Goal: Subscribe to service/newsletter

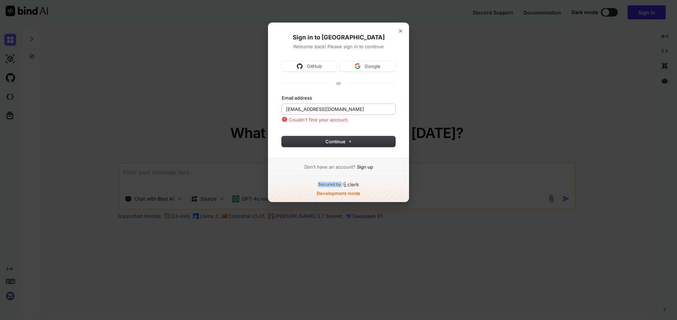
drag, startPoint x: 366, startPoint y: 171, endPoint x: 364, endPoint y: 185, distance: 14.3
click at [365, 182] on div "Don’t have an account? Sign up Secured by Development mode" at bounding box center [338, 178] width 141 height 47
click at [364, 187] on div "Secured by" at bounding box center [338, 185] width 118 height 6
drag, startPoint x: 368, startPoint y: 183, endPoint x: 341, endPoint y: 185, distance: 27.2
click at [341, 185] on div "Secured by" at bounding box center [338, 185] width 118 height 6
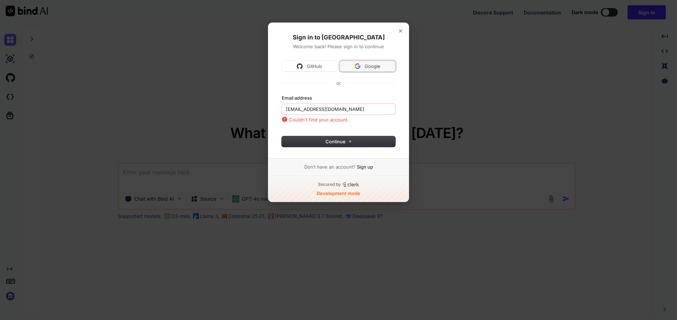
click at [380, 66] on span "Google" at bounding box center [372, 66] width 16 height 6
type input "mohit@witarist.com"
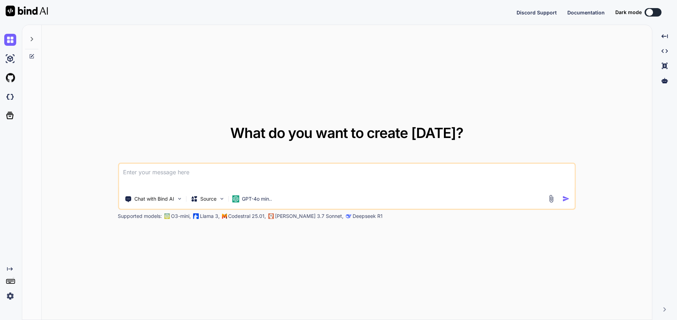
click at [8, 294] on img at bounding box center [10, 296] width 12 height 12
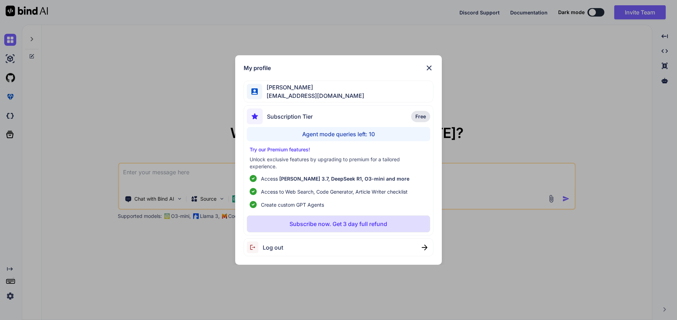
click at [8, 294] on div "My profile Mohit Prajapat mohit@witarist.com Subscription Tier Free Agent mode …" at bounding box center [338, 160] width 677 height 320
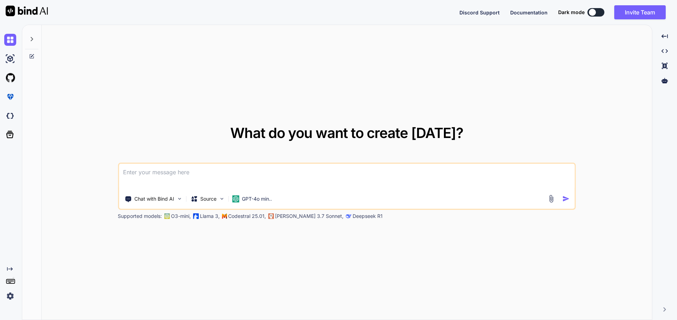
click at [8, 294] on img at bounding box center [10, 296] width 12 height 12
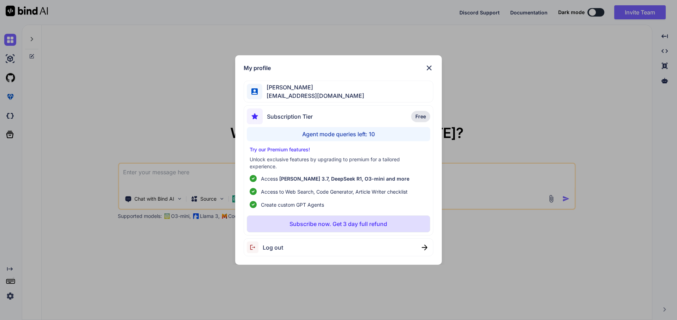
click at [330, 224] on p "Subscribe now. Get 3 day full refund" at bounding box center [338, 224] width 98 height 8
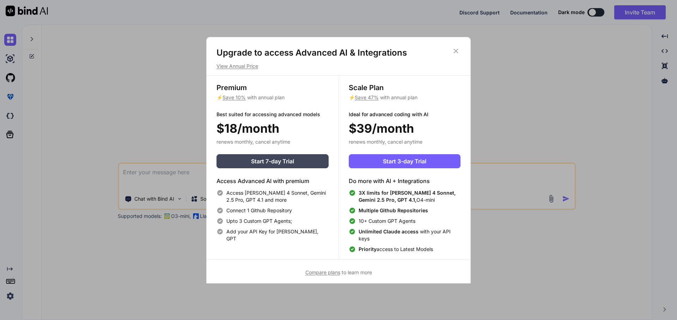
type textarea "x"
click at [403, 163] on span "Start 3-day Trial" at bounding box center [404, 161] width 43 height 8
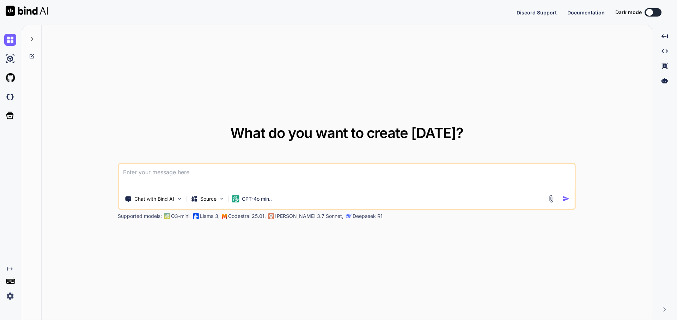
click at [163, 168] on textarea at bounding box center [347, 177] width 456 height 26
click at [268, 201] on p "GPT-4o min.." at bounding box center [257, 199] width 30 height 7
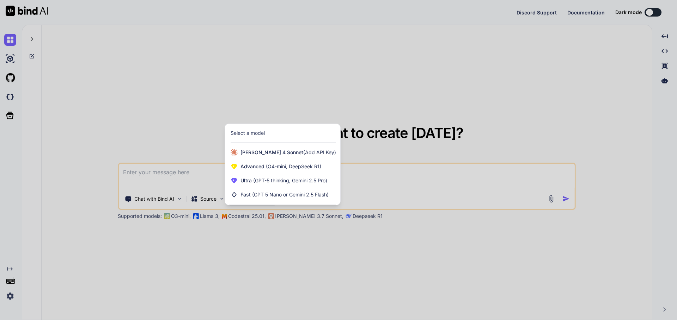
click at [200, 185] on div at bounding box center [338, 160] width 677 height 320
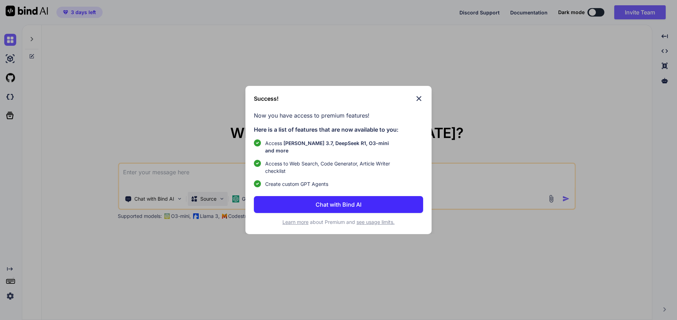
click at [205, 197] on div "Success! Now you have access to premium features! Here is a list of features th…" at bounding box center [338, 160] width 677 height 320
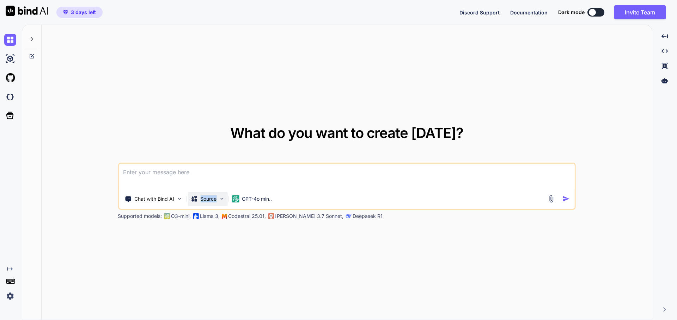
click at [206, 197] on p "Source" at bounding box center [208, 199] width 16 height 7
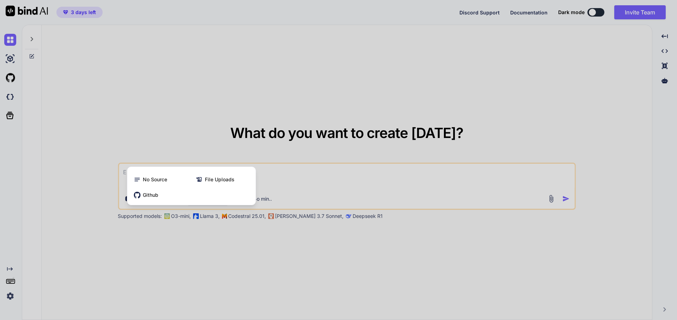
click at [170, 153] on div at bounding box center [338, 160] width 677 height 320
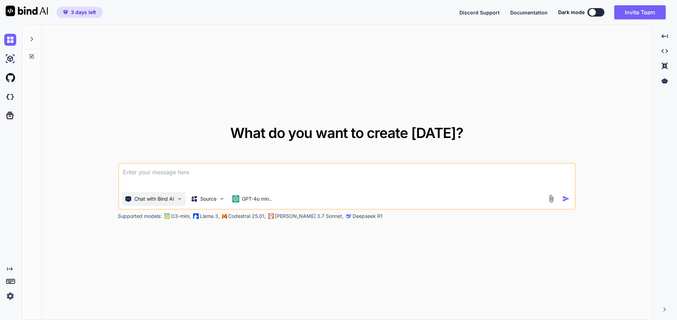
click at [155, 196] on p "Chat with Bind AI" at bounding box center [154, 199] width 40 height 7
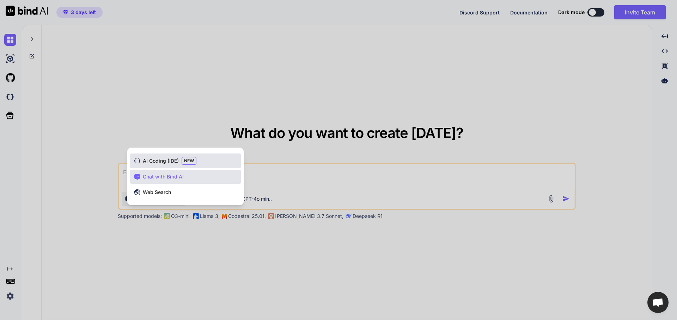
click at [168, 161] on span "AI Coding (IDE)" at bounding box center [161, 160] width 36 height 7
type textarea "x"
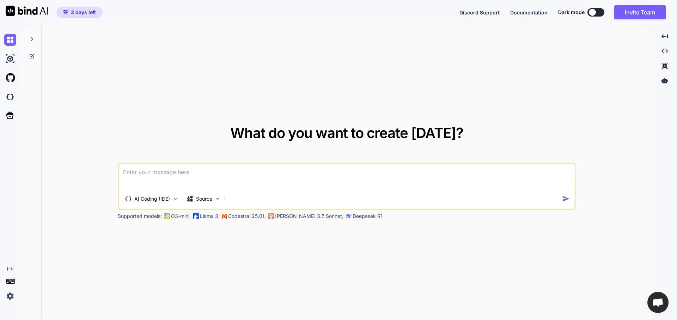
click at [195, 162] on div "What do you want to create today? AI Coding (IDE) Source Supported models: O3-m…" at bounding box center [347, 173] width 458 height 94
click at [191, 175] on textarea at bounding box center [347, 177] width 456 height 26
type textarea "H"
type textarea "x"
type textarea "Hi"
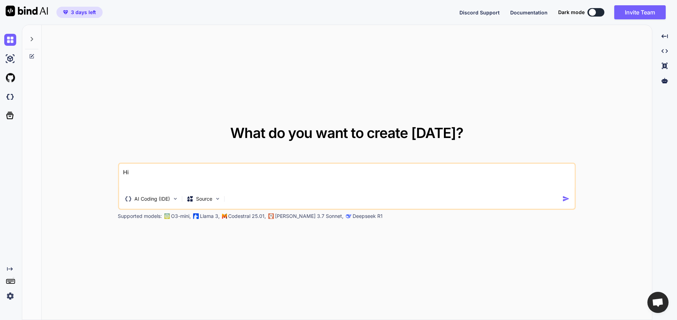
type textarea "x"
type textarea "Hi"
click at [564, 200] on img "button" at bounding box center [565, 198] width 7 height 7
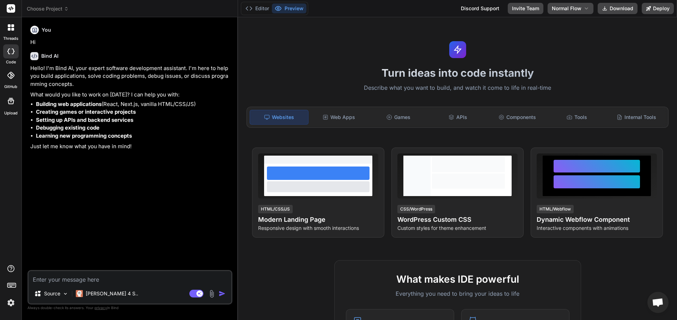
type textarea "x"
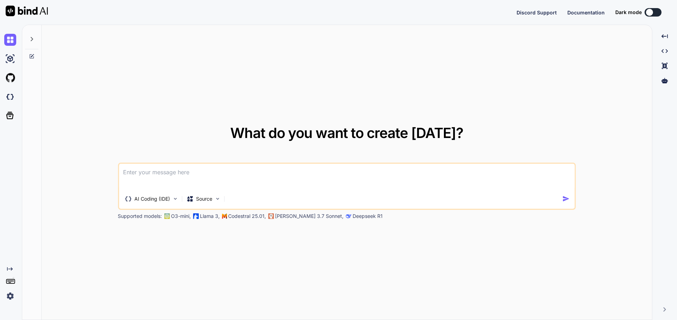
click at [32, 45] on div at bounding box center [31, 37] width 13 height 24
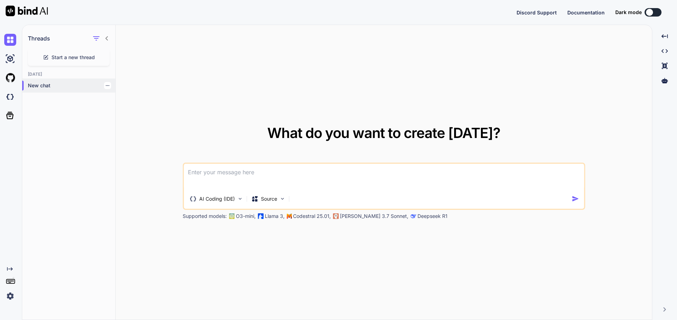
click at [105, 87] on icon "button" at bounding box center [107, 86] width 4 height 4
click at [130, 112] on span "Delete" at bounding box center [123, 113] width 15 height 7
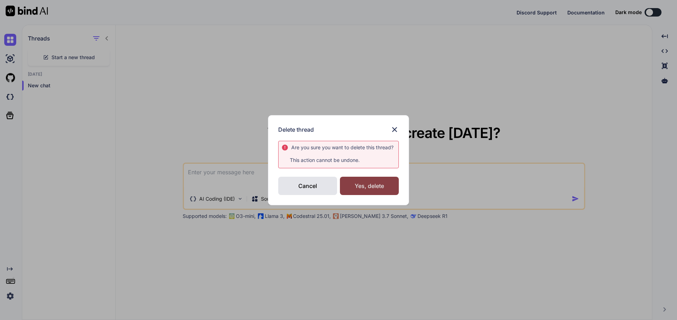
click at [375, 190] on div "Yes, delete" at bounding box center [369, 186] width 59 height 18
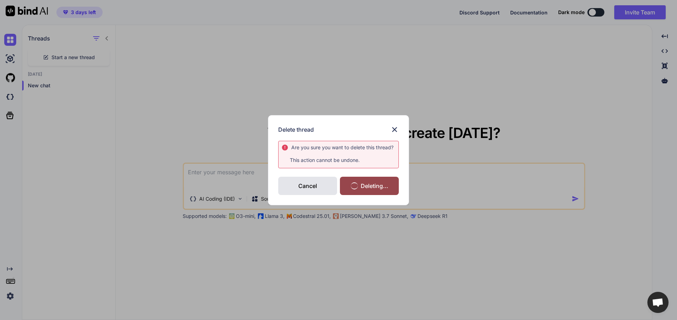
type textarea "x"
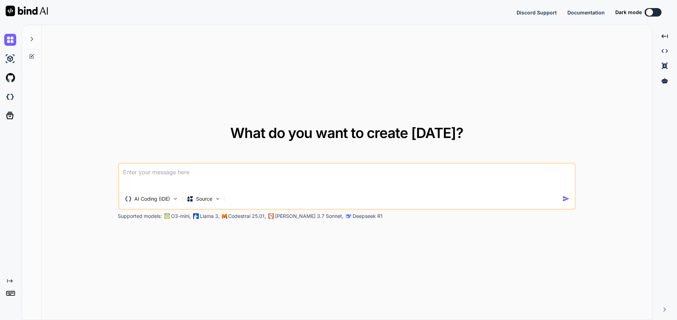
type textarea "x"
click at [659, 14] on button at bounding box center [652, 12] width 17 height 8
click at [651, 14] on div at bounding box center [648, 12] width 7 height 7
click at [657, 12] on button at bounding box center [652, 12] width 17 height 8
click at [579, 89] on div "What do you want to create [DATE]? AI Coding (IDE) Source Supported models: O3-…" at bounding box center [347, 173] width 610 height 296
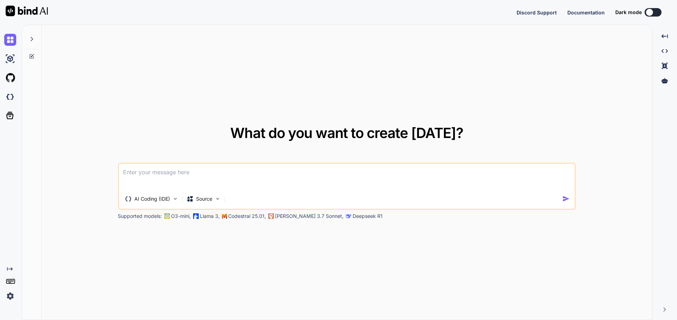
click at [277, 167] on textarea at bounding box center [347, 177] width 456 height 26
drag, startPoint x: 674, startPoint y: 10, endPoint x: 649, endPoint y: 14, distance: 25.0
click at [655, 14] on div "Discord Support Documentation Dark mode Created with Pixso." at bounding box center [338, 12] width 677 height 25
click at [649, 14] on div at bounding box center [648, 12] width 7 height 7
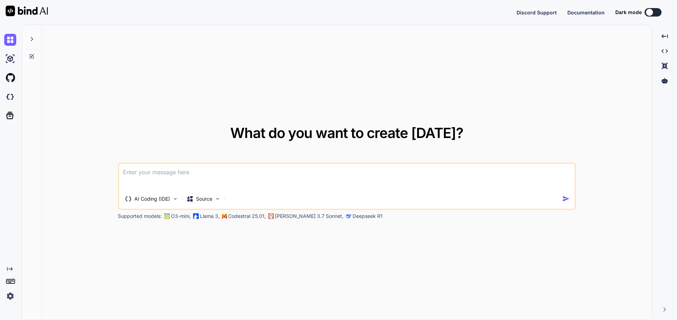
click at [652, 13] on div at bounding box center [648, 12] width 7 height 7
click at [656, 11] on button at bounding box center [652, 12] width 17 height 8
click at [594, 14] on span "Documentation" at bounding box center [585, 13] width 37 height 6
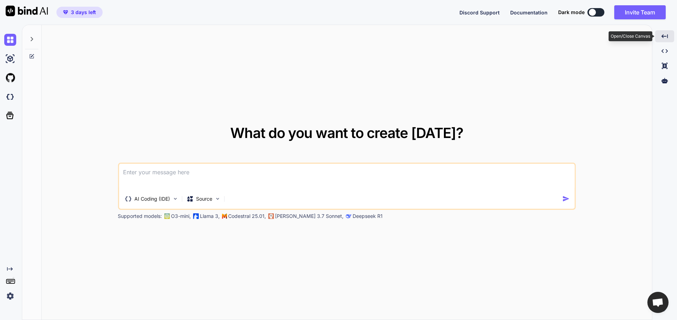
click at [667, 38] on icon "Created with Pixso." at bounding box center [664, 36] width 6 height 6
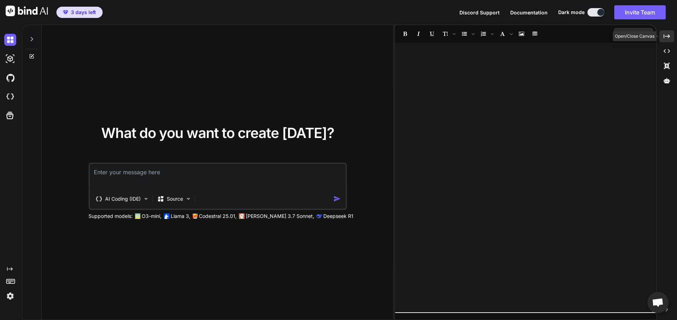
click at [669, 37] on icon "Created with Pixso." at bounding box center [666, 36] width 6 height 6
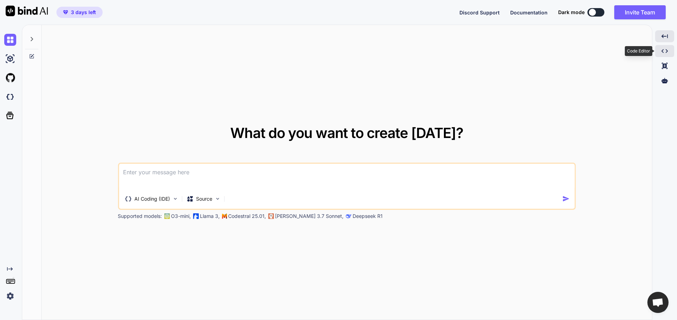
click at [667, 53] on icon "Created with Pixso." at bounding box center [664, 51] width 6 height 6
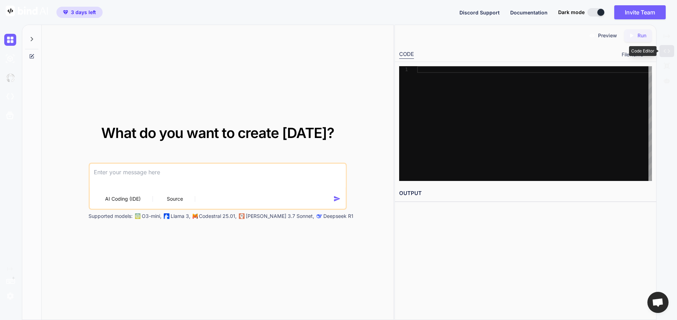
click at [667, 53] on icon "Created with Pixso." at bounding box center [666, 51] width 6 height 6
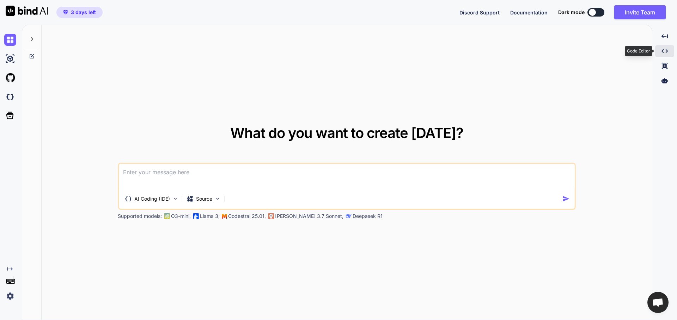
click at [667, 53] on icon "Created with Pixso." at bounding box center [664, 51] width 6 height 6
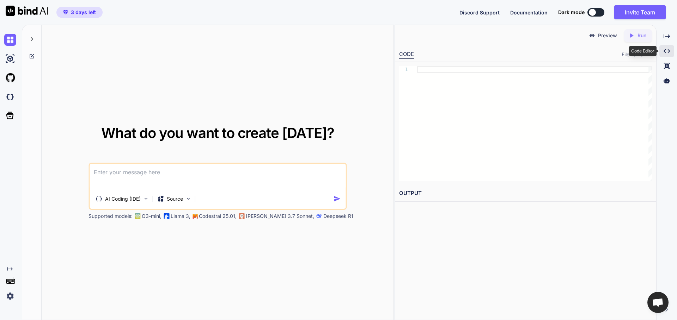
click at [667, 53] on icon "Created with Pixso." at bounding box center [666, 51] width 6 height 6
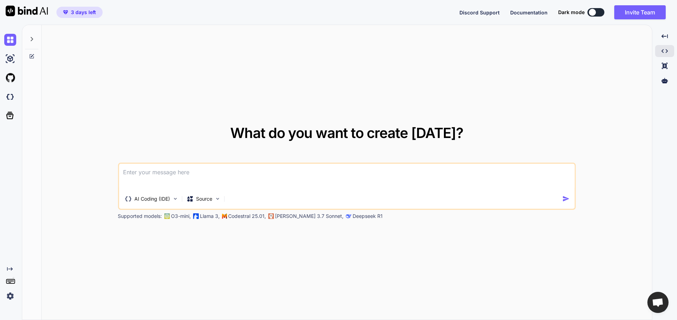
click at [588, 8] on button at bounding box center [595, 12] width 17 height 8
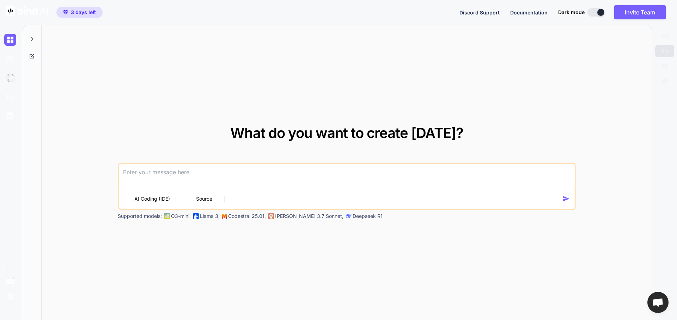
click at [598, 11] on div at bounding box center [600, 12] width 7 height 7
click at [595, 12] on button at bounding box center [595, 12] width 17 height 8
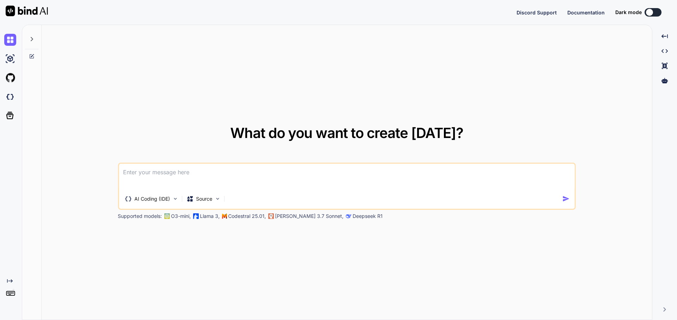
type textarea "x"
click at [650, 12] on div at bounding box center [648, 12] width 7 height 7
click at [655, 13] on button at bounding box center [652, 12] width 17 height 8
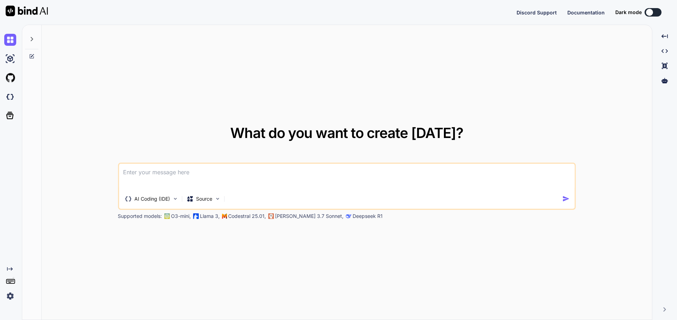
click at [655, 13] on button at bounding box center [652, 12] width 17 height 8
click at [662, 67] on icon "Created with Pixso." at bounding box center [664, 66] width 6 height 6
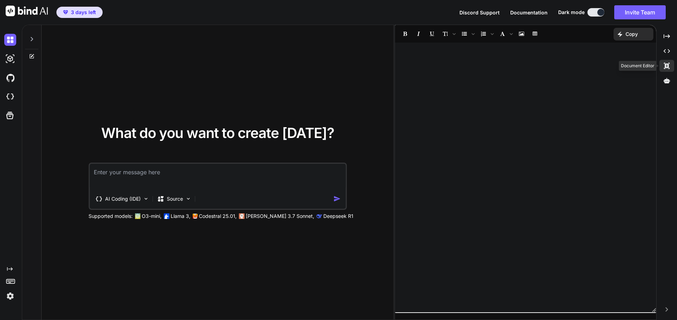
click at [662, 67] on div "Created with Pixso." at bounding box center [666, 66] width 15 height 12
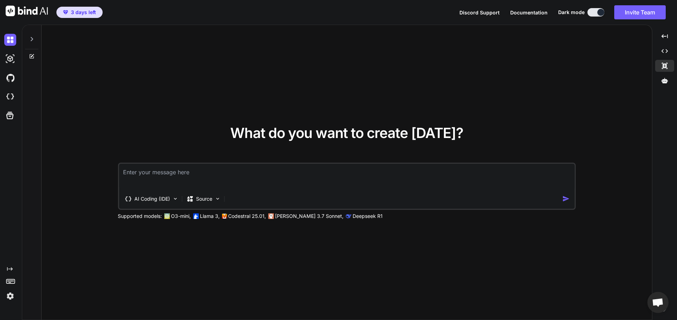
click at [657, 304] on span "Open chat" at bounding box center [657, 303] width 12 height 10
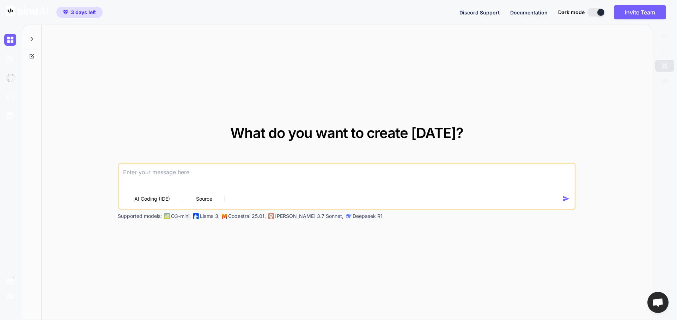
click at [657, 304] on span "Open chat" at bounding box center [657, 303] width 12 height 10
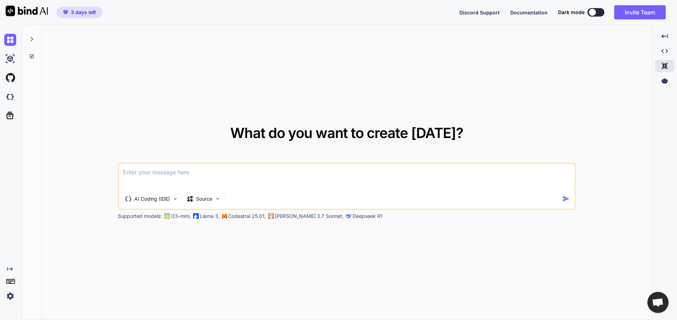
type textarea "x"
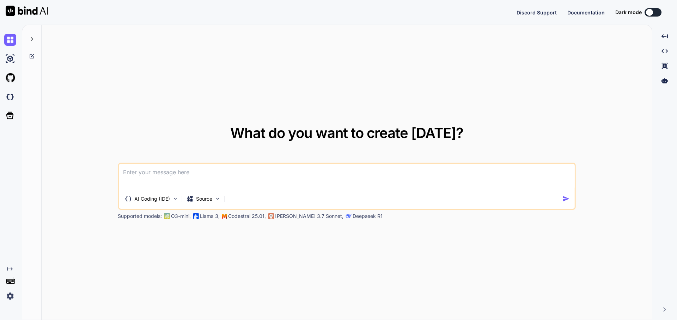
click at [653, 10] on button at bounding box center [652, 12] width 17 height 8
click at [9, 282] on rect at bounding box center [9, 281] width 1 height 1
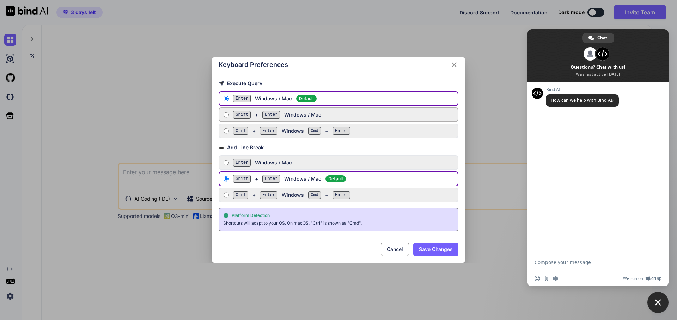
click at [388, 247] on button "Cancel" at bounding box center [395, 249] width 28 height 13
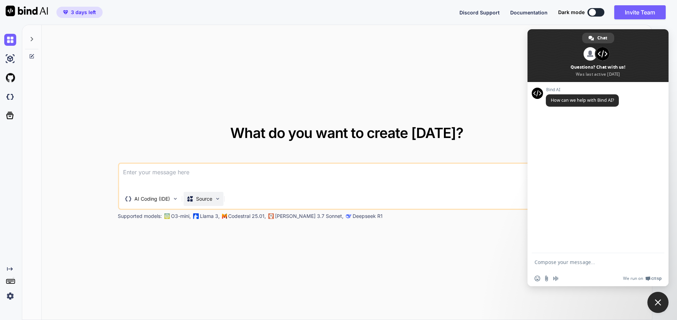
click at [197, 199] on p "Source" at bounding box center [204, 199] width 16 height 7
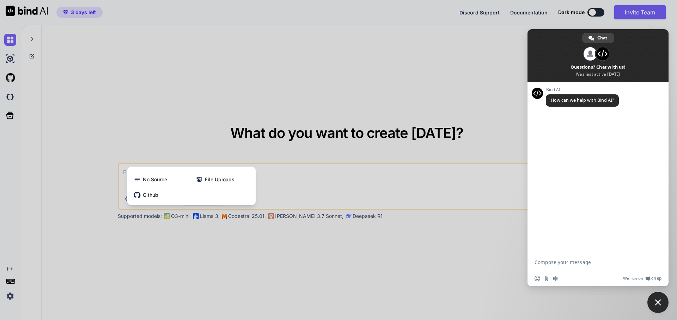
click at [218, 155] on div at bounding box center [338, 160] width 677 height 320
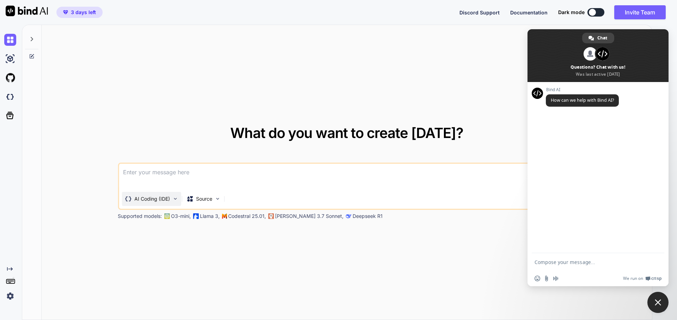
click at [158, 200] on p "AI Coding (IDE)" at bounding box center [152, 199] width 36 height 7
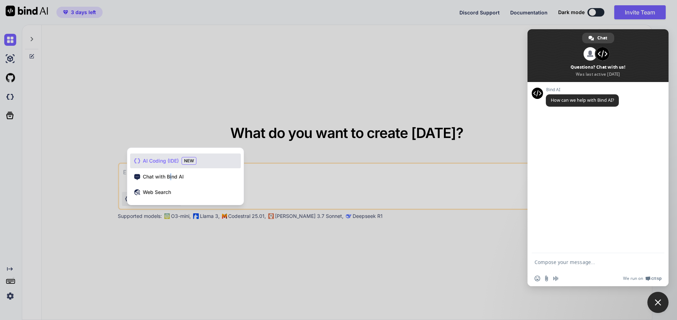
drag, startPoint x: 170, startPoint y: 175, endPoint x: 191, endPoint y: 186, distance: 23.8
click at [171, 175] on span "Chat with Bind AI" at bounding box center [163, 176] width 41 height 7
type textarea "x"
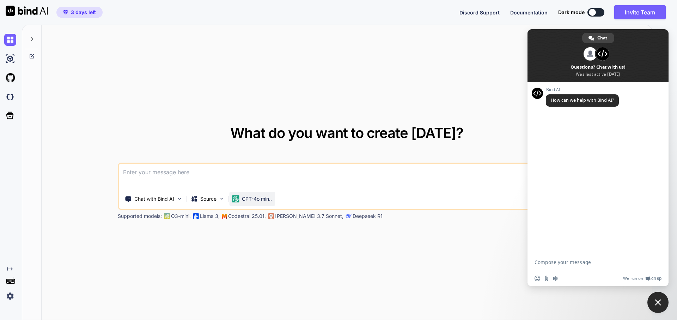
click at [262, 197] on p "GPT-4o min.." at bounding box center [257, 199] width 30 height 7
click at [240, 201] on div "GPT-4o min.." at bounding box center [252, 199] width 40 height 7
click at [244, 198] on p "GPT-4o min.." at bounding box center [257, 199] width 30 height 7
click at [245, 197] on p "GPT-4o min.." at bounding box center [257, 199] width 30 height 7
click at [274, 167] on textarea at bounding box center [347, 177] width 456 height 26
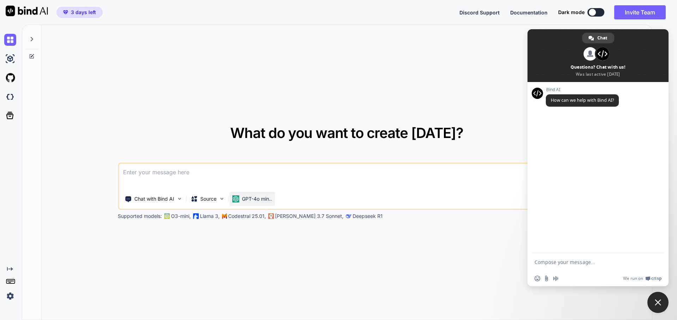
click at [255, 200] on p "GPT-4o min.." at bounding box center [257, 199] width 30 height 7
click at [658, 309] on span "Close chat" at bounding box center [657, 302] width 21 height 21
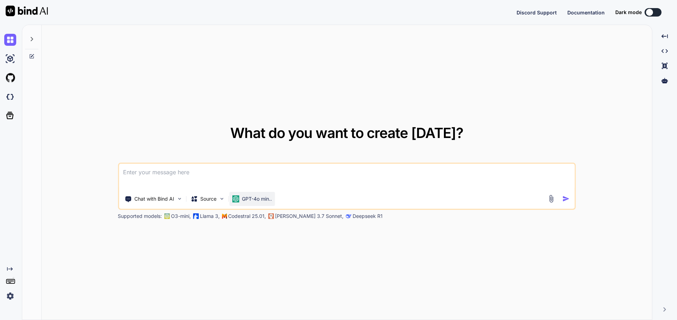
click at [247, 196] on p "GPT-4o min.." at bounding box center [257, 199] width 30 height 7
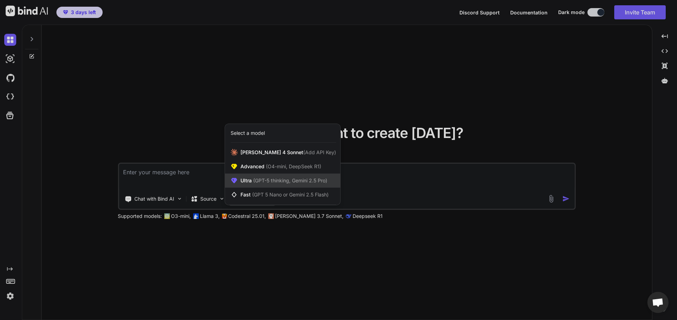
click at [270, 181] on span "(GPT-5 thinking, Gemini 2.5 Pro)" at bounding box center [289, 181] width 75 height 6
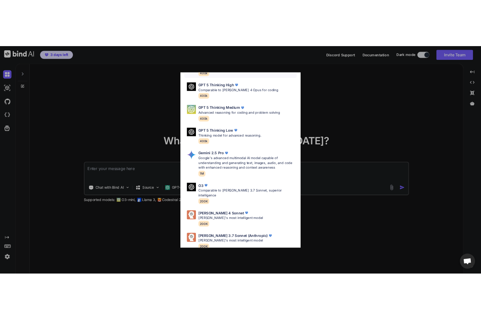
scroll to position [57, 0]
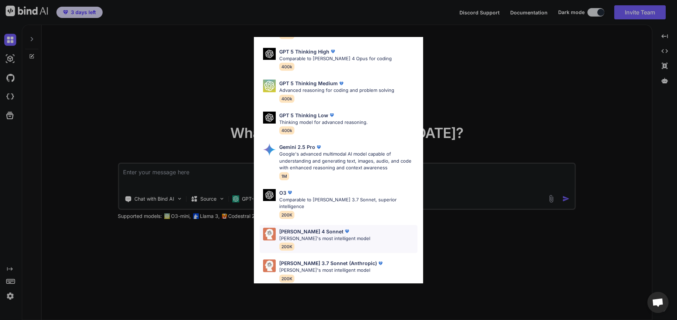
click at [334, 228] on div "Claude 4 Sonnet" at bounding box center [324, 231] width 91 height 7
type textarea "x"
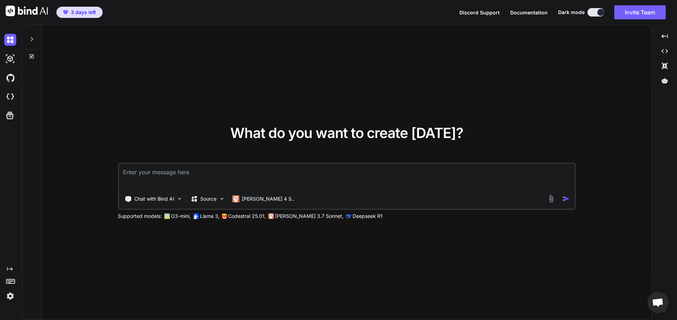
click at [210, 174] on textarea at bounding box center [347, 177] width 456 height 26
type textarea "H"
type textarea "x"
type textarea "Hi"
type textarea "x"
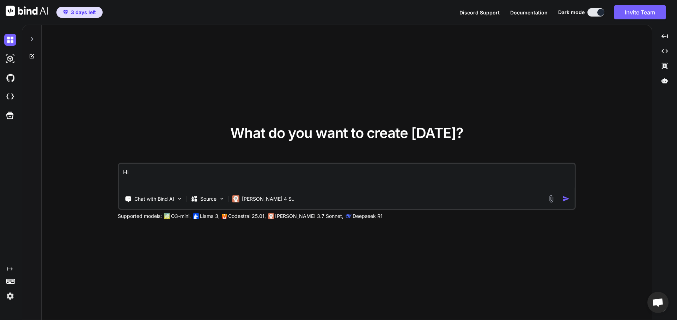
type textarea "Hi"
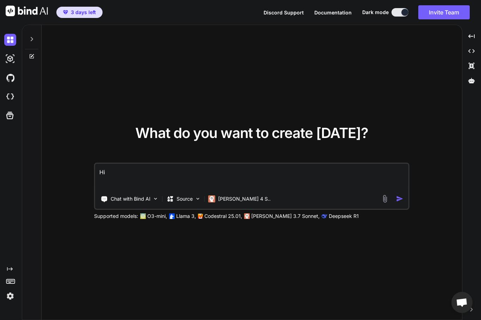
click at [399, 200] on img "button" at bounding box center [399, 198] width 7 height 7
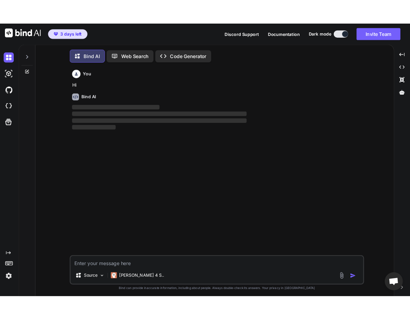
scroll to position [4, 0]
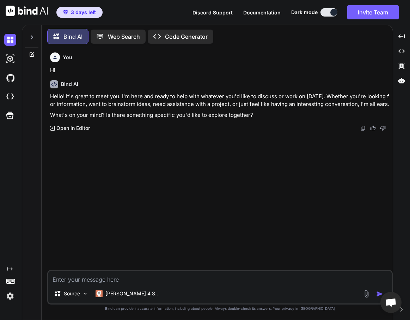
click at [2, 110] on div at bounding box center [9, 115] width 19 height 18
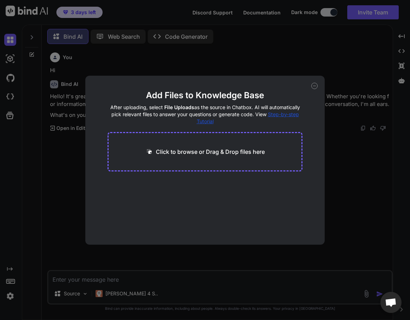
click at [11, 95] on div "Add Files to Knowledge Base After uploading, select File Uploads as the source …" at bounding box center [205, 160] width 410 height 320
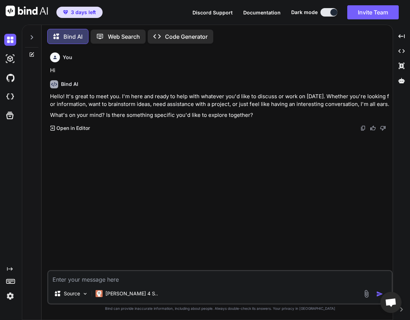
click at [11, 95] on img at bounding box center [10, 97] width 12 height 12
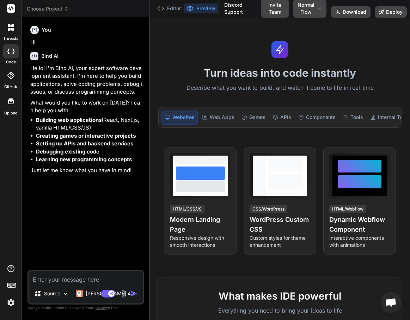
click at [50, 281] on textarea at bounding box center [86, 277] width 115 height 13
type textarea "x"
type textarea "h"
type textarea "x"
type textarea "hi"
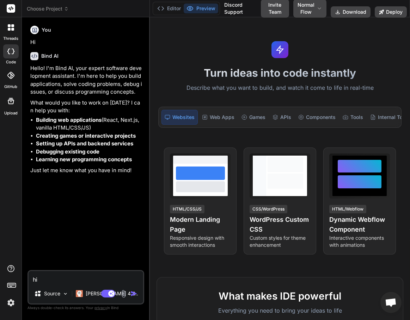
type textarea "x"
type textarea "hi"
click at [95, 294] on p "[PERSON_NAME] 4 S.." at bounding box center [112, 293] width 52 height 7
click at [132, 295] on img "button" at bounding box center [133, 293] width 7 height 7
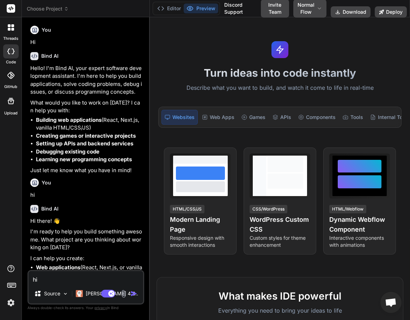
click at [13, 303] on img at bounding box center [11, 303] width 12 height 12
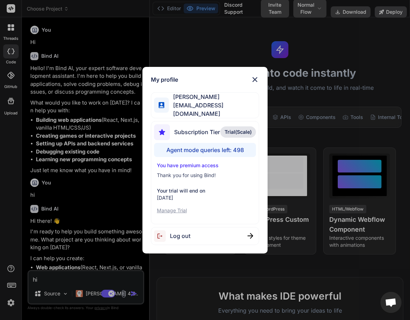
click at [207, 101] on span "[PERSON_NAME]" at bounding box center [214, 97] width 90 height 8
type textarea "x"
